Goal: Contribute content: Add original content to the website for others to see

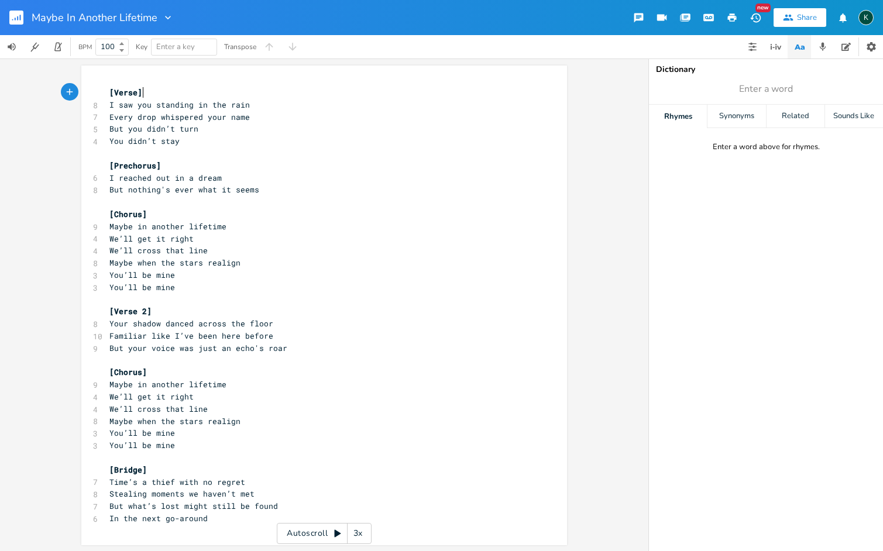
scroll to position [0, 1]
click at [147, 94] on pre "[Verse]" at bounding box center [318, 93] width 422 height 12
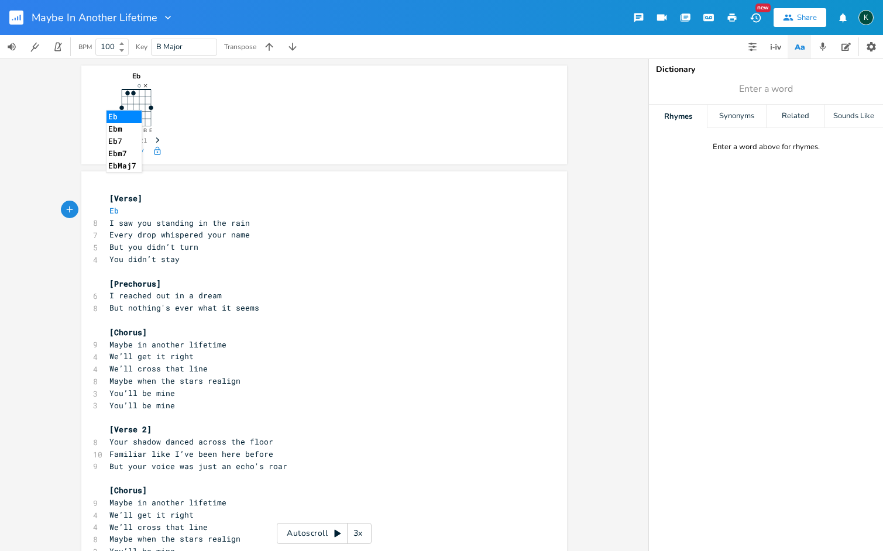
type textarea "Ebm"
type textarea "M"
click at [139, 225] on li "EbMaj7" at bounding box center [129, 222] width 46 height 12
click at [156, 140] on icon "button" at bounding box center [158, 139] width 4 height 5
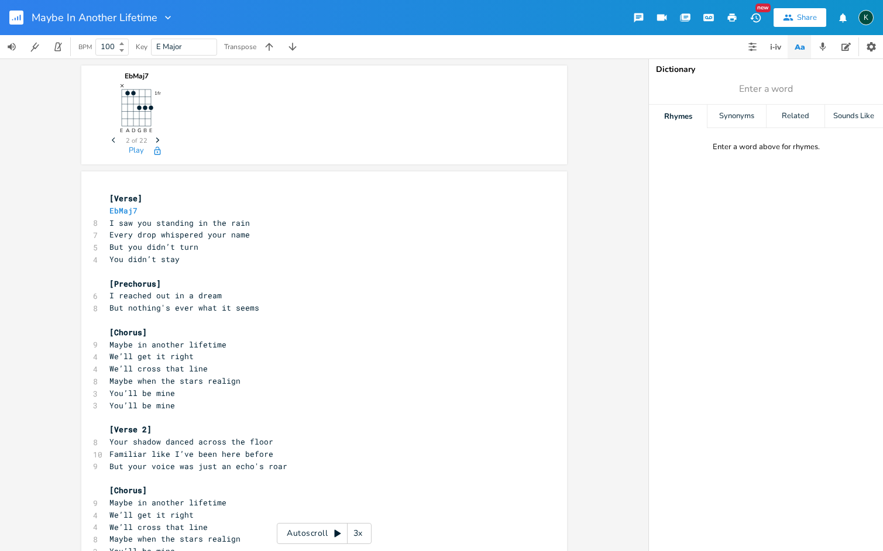
click at [156, 206] on pre "EbMaj7" at bounding box center [318, 211] width 422 height 12
type textarea "ab"
type textarea "Ab"
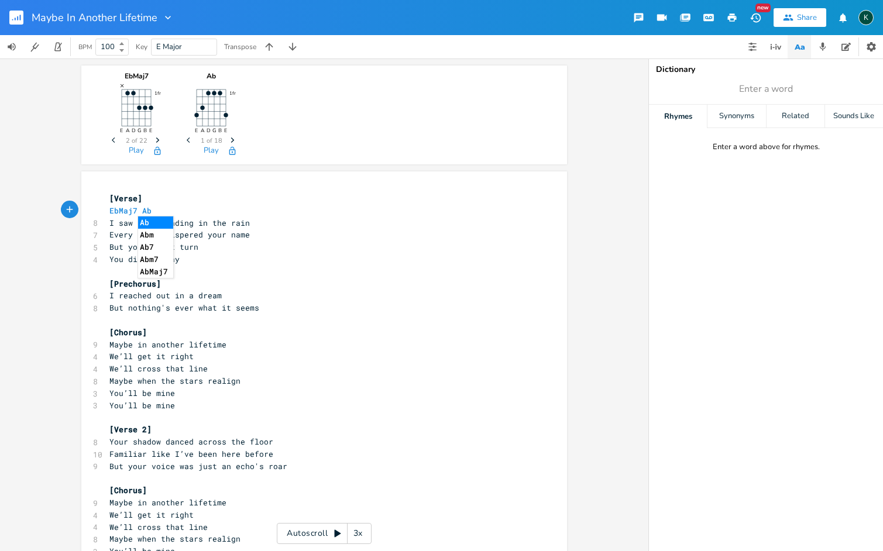
click at [225, 139] on span "Next" at bounding box center [233, 140] width 16 height 20
drag, startPoint x: 132, startPoint y: 210, endPoint x: 78, endPoint y: 209, distance: 53.8
click at [81, 209] on div "EbMaj7 Ab x [Verse] EbMaj7 Ab 8 I saw you standing in the rain 7 Every drop whi…" at bounding box center [324, 414] width 486 height 487
type textarea "e"
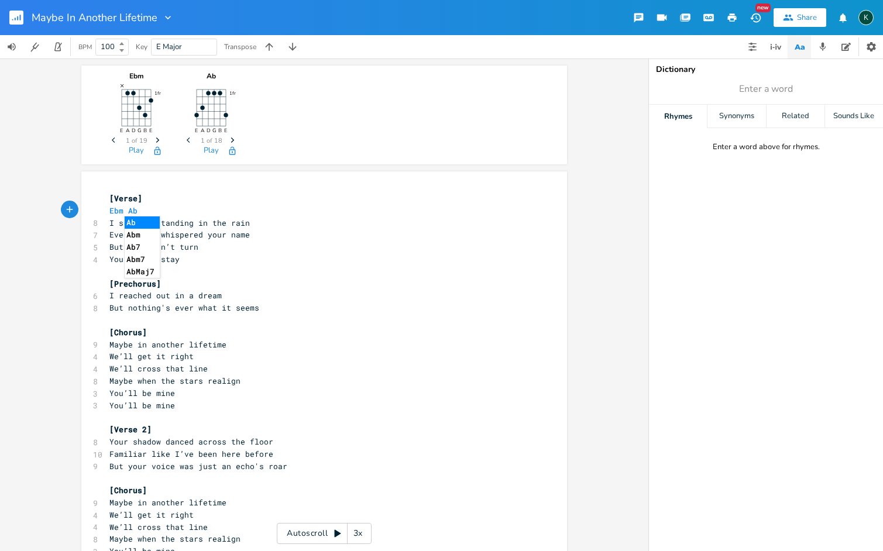
scroll to position [0, 24]
type textarea "Ebm Ab ebm"
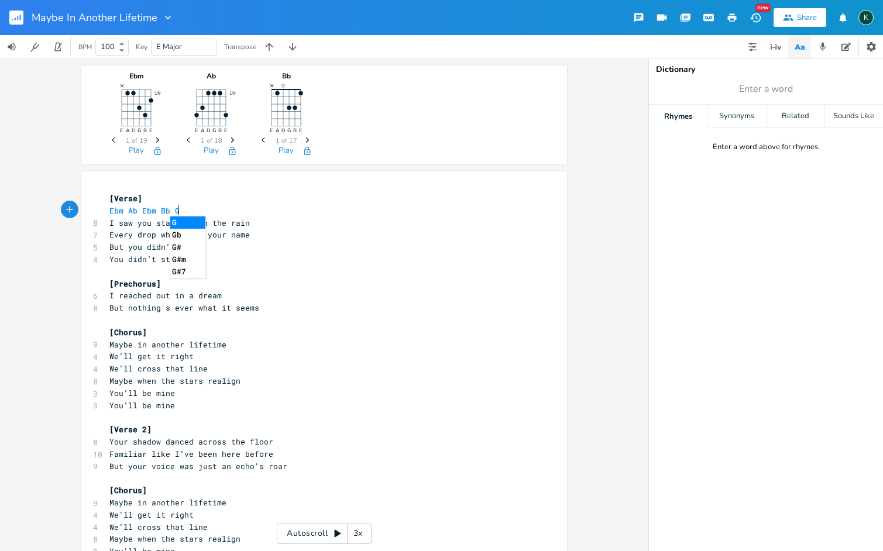
scroll to position [0, 32]
type textarea "Ebm Bb Gb"
click at [229, 138] on icon "Next" at bounding box center [232, 140] width 6 height 6
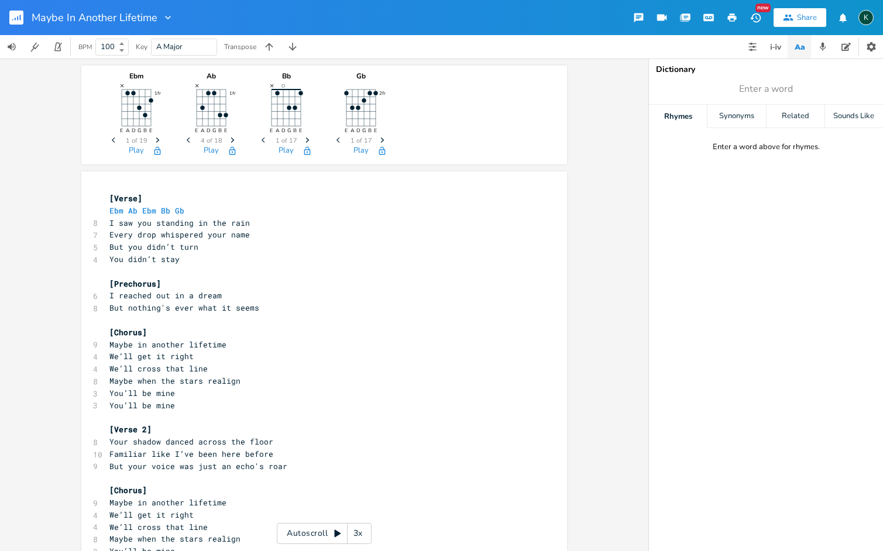
click at [187, 141] on icon "Previous" at bounding box center [190, 140] width 6 height 6
click at [154, 139] on icon "Next" at bounding box center [157, 140] width 6 height 6
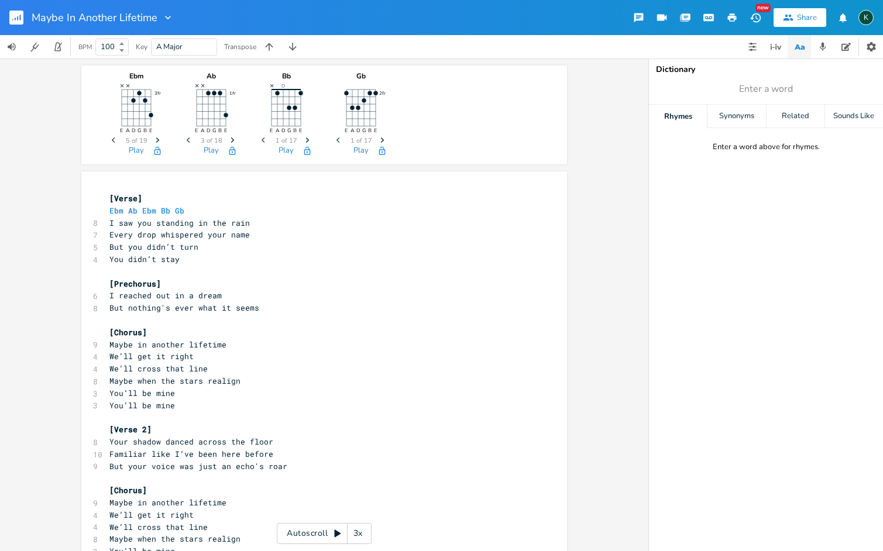
click at [154, 139] on icon "Next" at bounding box center [157, 140] width 6 height 6
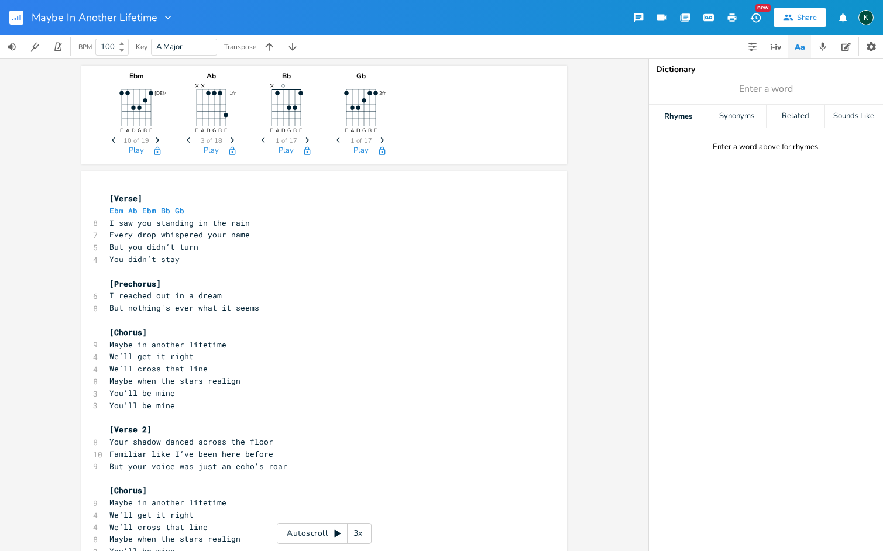
click at [112, 139] on icon "Previous" at bounding box center [115, 140] width 6 height 6
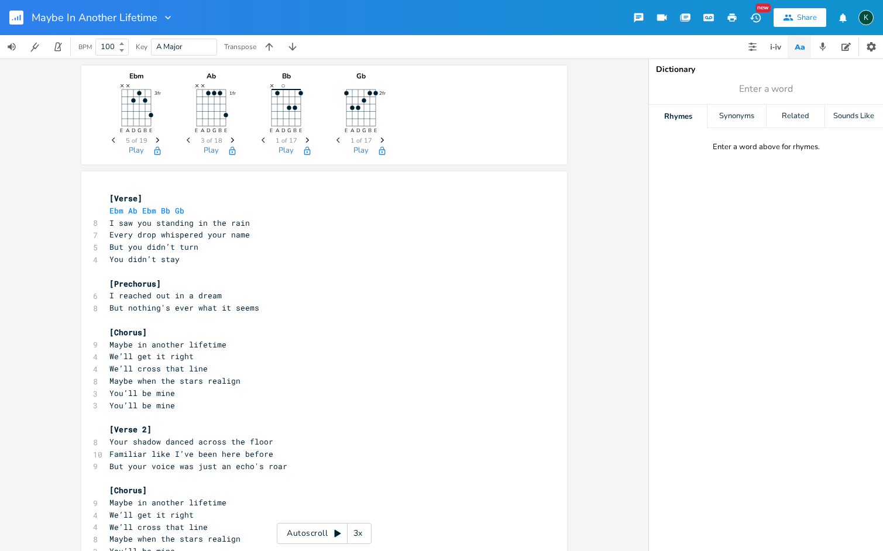
click at [112, 138] on icon "Previous" at bounding box center [115, 140] width 6 height 6
click at [154, 140] on icon "Next" at bounding box center [157, 140] width 6 height 6
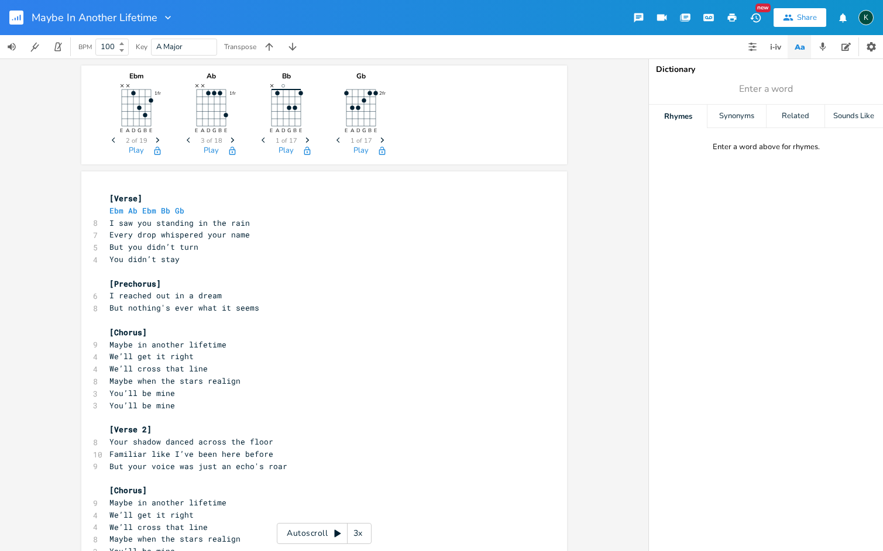
click at [154, 140] on icon "Next" at bounding box center [157, 140] width 6 height 6
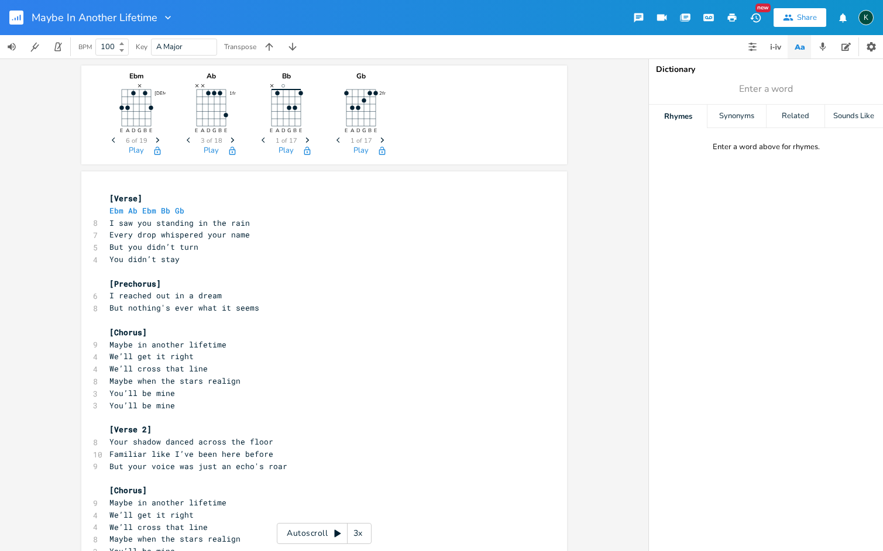
click at [154, 140] on icon "Next" at bounding box center [157, 140] width 6 height 6
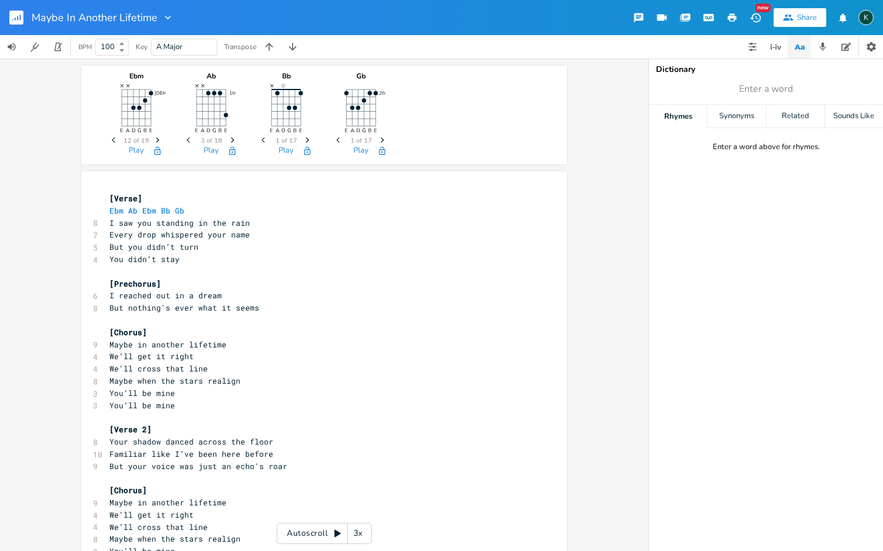
click at [154, 140] on icon "Next" at bounding box center [157, 140] width 6 height 6
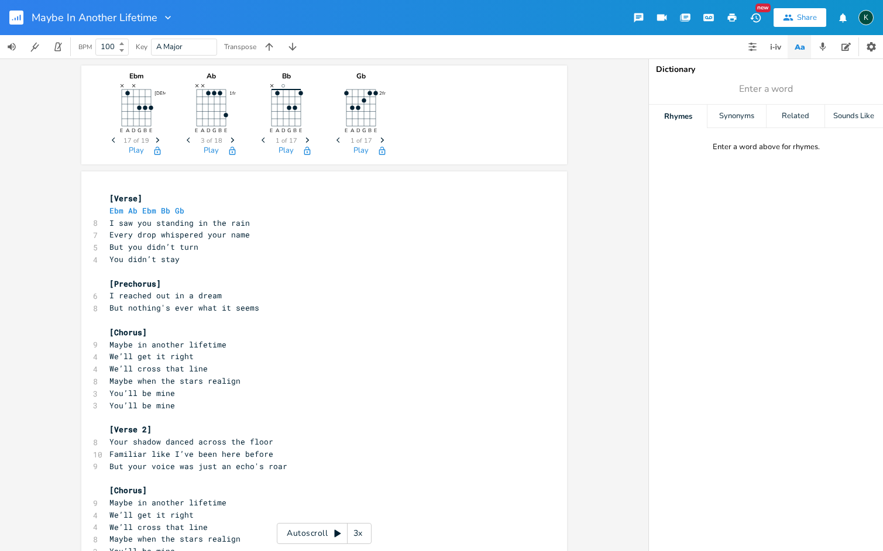
click at [154, 140] on icon "Next" at bounding box center [157, 140] width 6 height 6
click at [112, 139] on icon "button" at bounding box center [113, 139] width 3 height 5
click at [16, 15] on rect "button" at bounding box center [16, 18] width 14 height 14
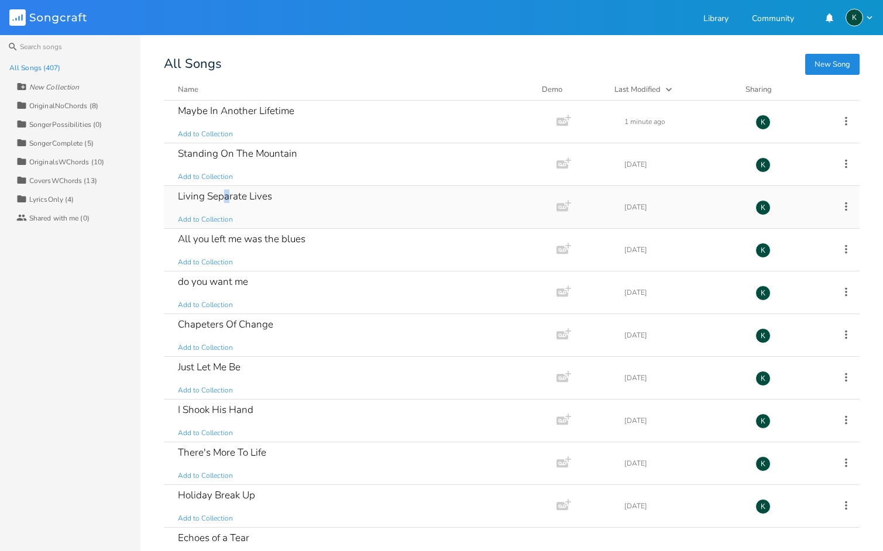
click at [226, 197] on div "Living Separate Lives" at bounding box center [225, 196] width 94 height 10
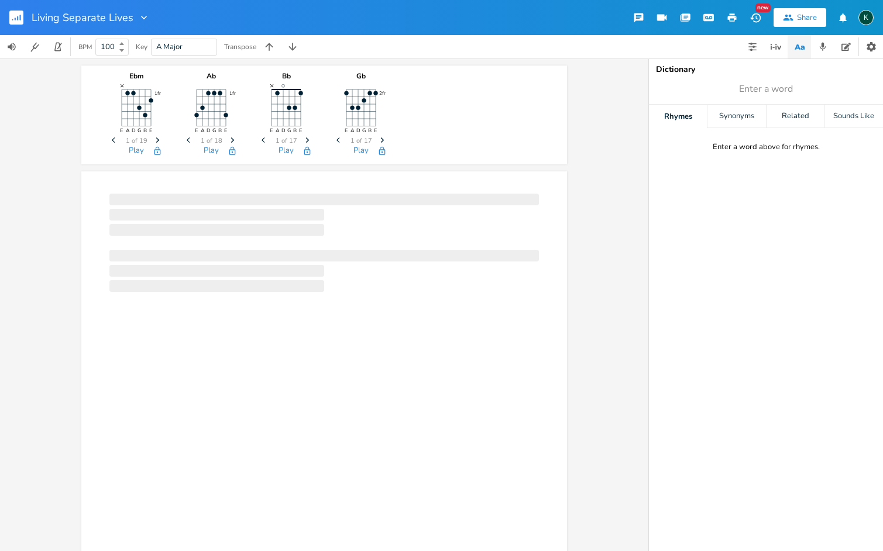
scroll to position [0, 1]
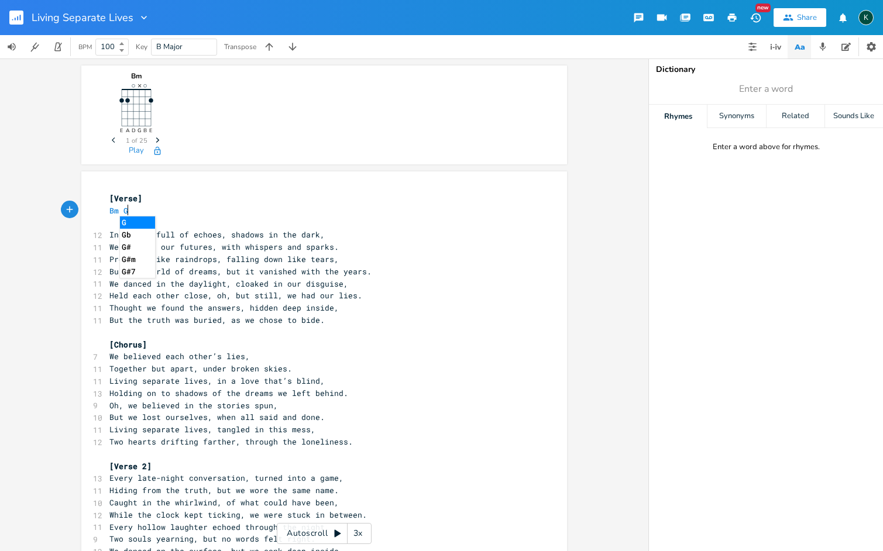
type textarea "Bm G"
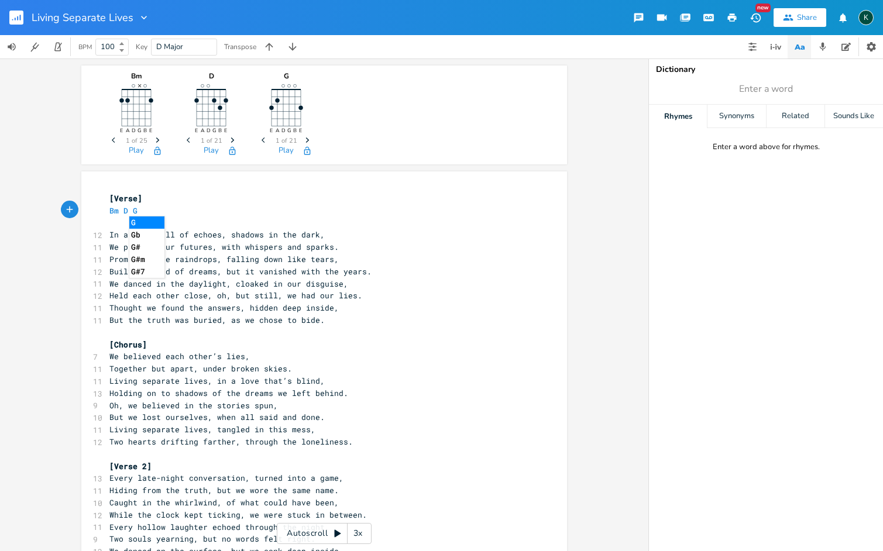
type textarea "D G"
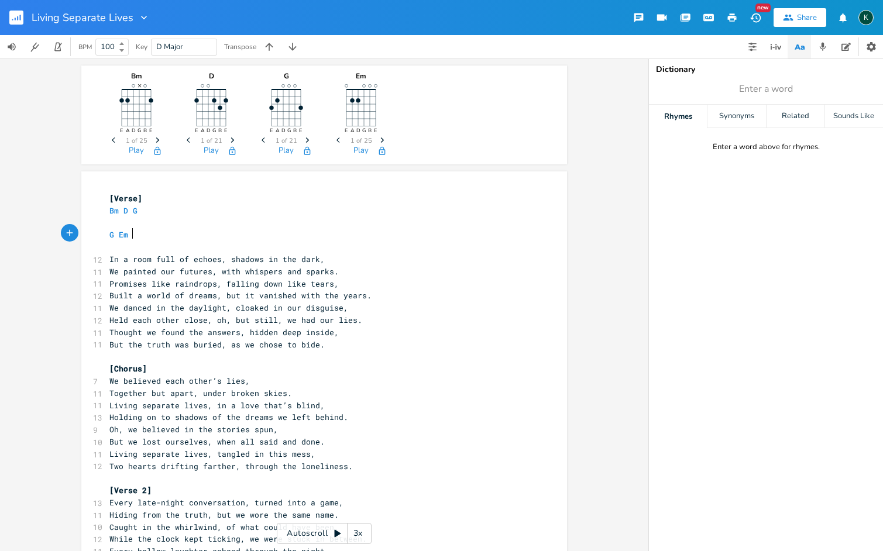
scroll to position [0, 20]
type textarea "G Em F#"
click at [362, 260] on pre "In a room full of echoes, shadows in the dark," at bounding box center [318, 259] width 422 height 12
click at [155, 142] on icon "Next" at bounding box center [157, 140] width 6 height 6
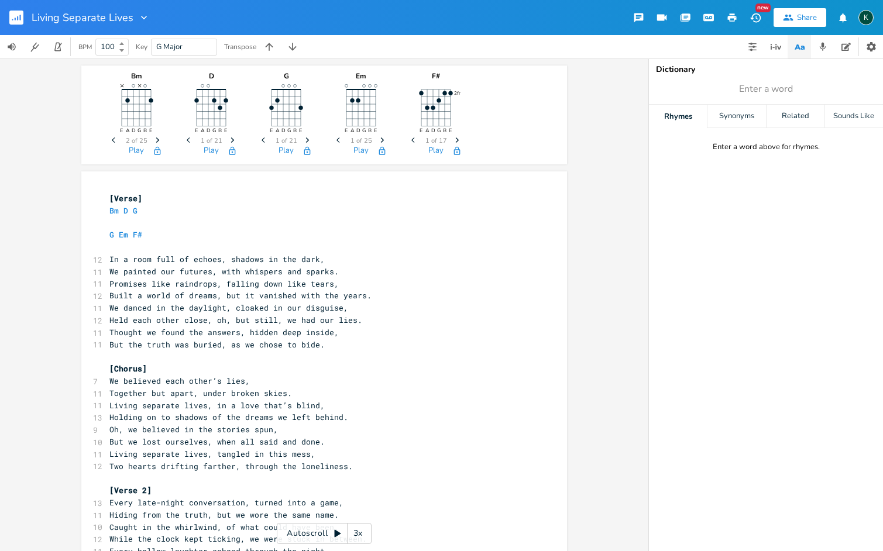
click at [155, 142] on icon "Next" at bounding box center [157, 140] width 6 height 6
click at [154, 142] on icon "Next" at bounding box center [157, 140] width 6 height 6
click at [731, 16] on icon "button" at bounding box center [732, 17] width 9 height 8
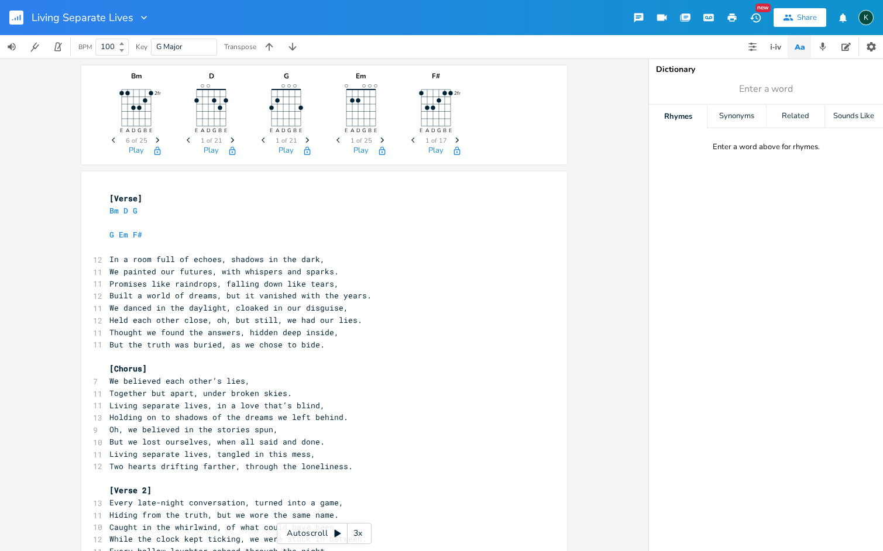
scroll to position [0, 0]
